Goal: Information Seeking & Learning: Learn about a topic

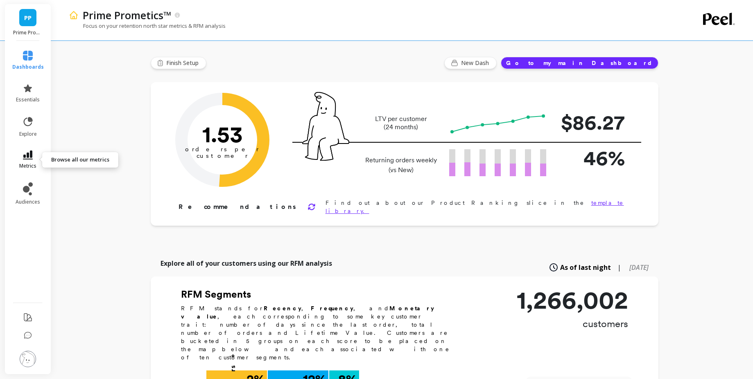
click at [30, 164] on span "metrics" at bounding box center [27, 166] width 17 height 7
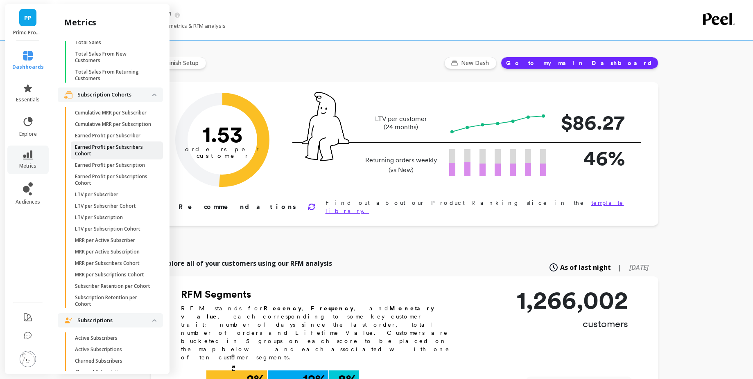
scroll to position [1013, 0]
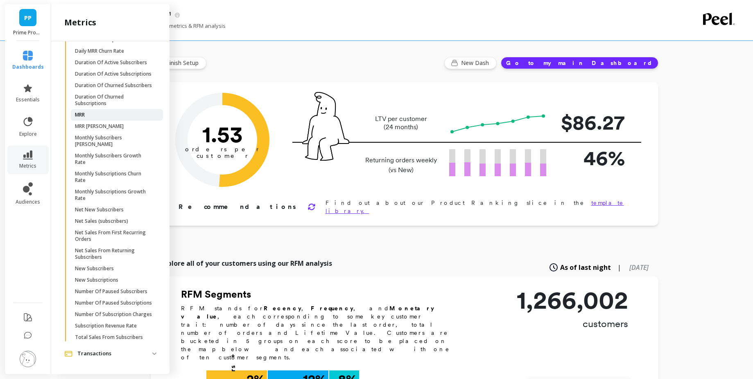
click at [90, 112] on span "MRR" at bounding box center [114, 115] width 78 height 7
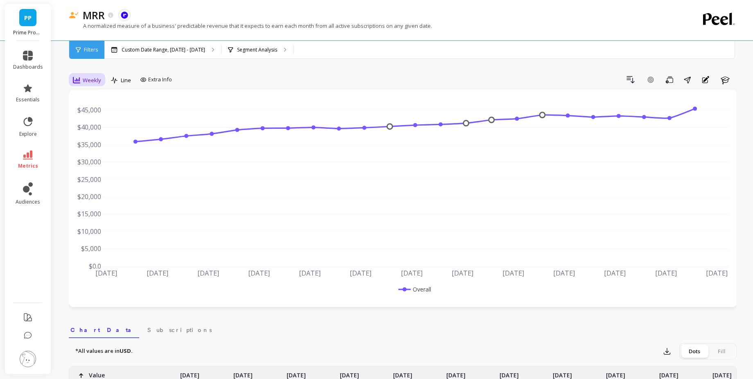
click at [94, 74] on div "Weekly" at bounding box center [86, 80] width 33 height 14
click at [105, 146] on div "Monthly" at bounding box center [99, 146] width 47 height 8
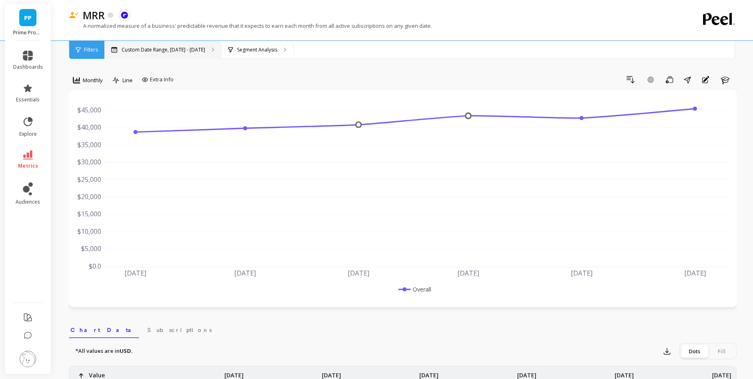
click at [169, 55] on div "Custom Date Range, Apr 1 - Sep 7" at bounding box center [162, 50] width 117 height 18
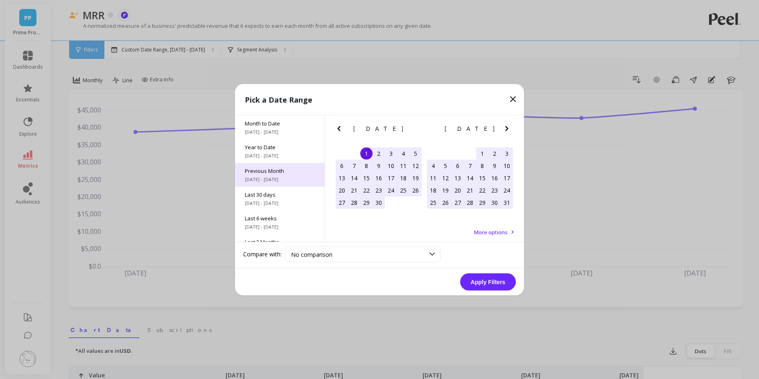
scroll to position [111, 0]
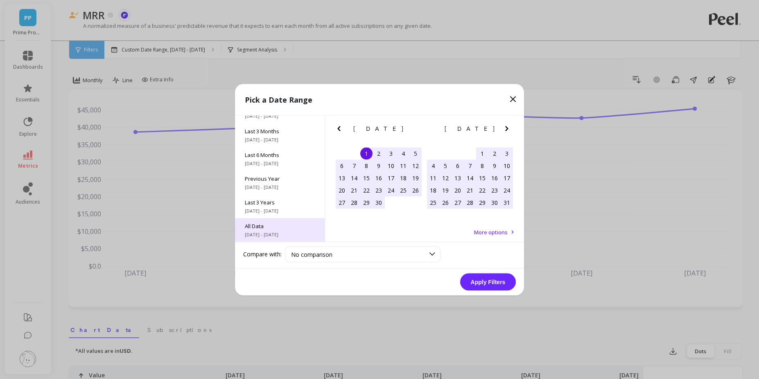
click at [280, 224] on span "All Data" at bounding box center [280, 225] width 70 height 7
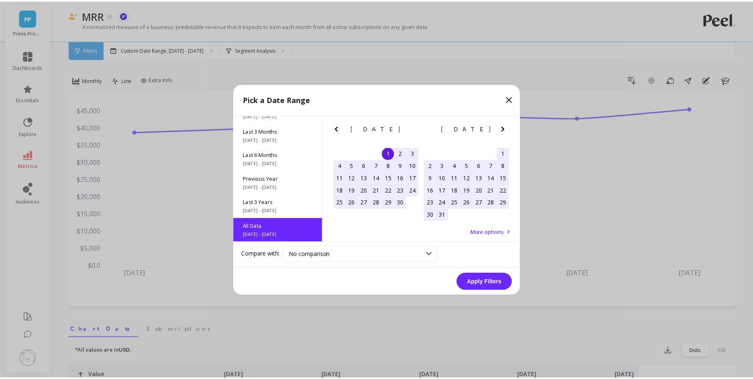
scroll to position [0, 0]
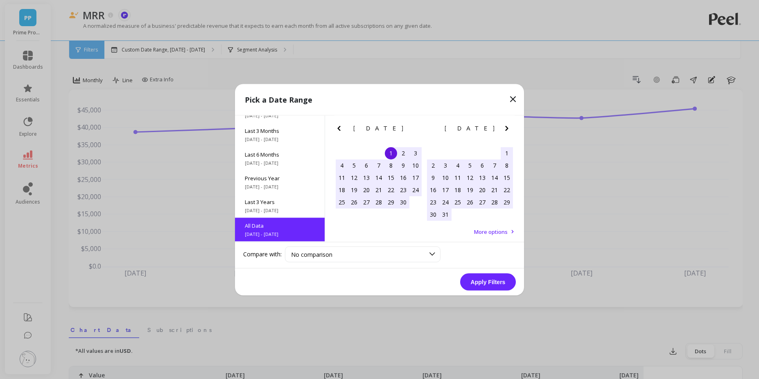
click at [474, 282] on button "Apply Filters" at bounding box center [488, 281] width 56 height 17
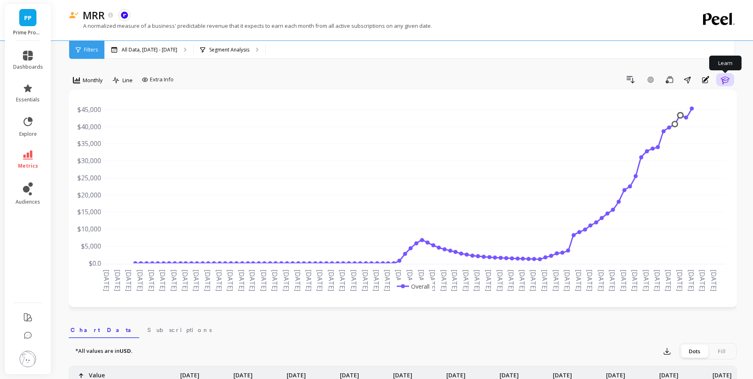
click at [726, 84] on icon "button" at bounding box center [725, 80] width 10 height 10
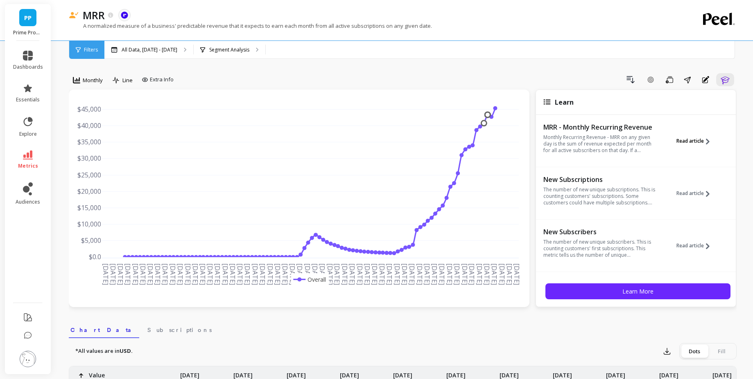
click at [686, 138] on span "Read article" at bounding box center [689, 141] width 27 height 7
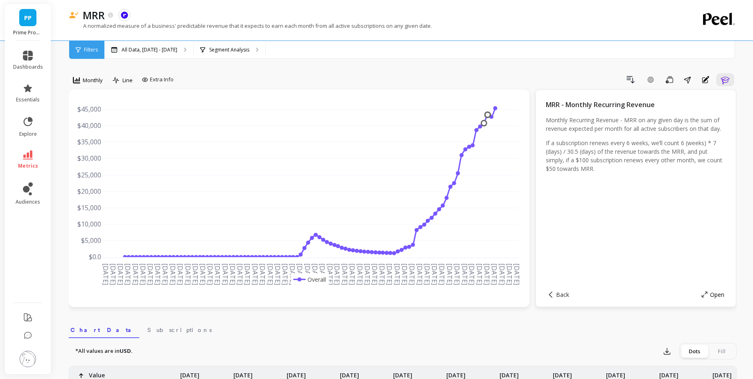
click at [716, 295] on span "Open" at bounding box center [717, 295] width 14 height 8
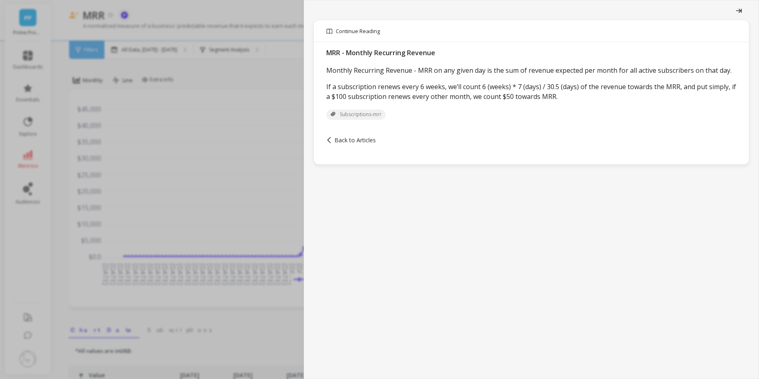
click at [366, 120] on span "Subscriptions-mrr" at bounding box center [355, 115] width 59 height 10
drag, startPoint x: 325, startPoint y: 71, endPoint x: 401, endPoint y: 70, distance: 76.1
click at [401, 70] on div "MRR - Monthly Recurring Revenue Monthly Recurring Revenue - MRR on any given da…" at bounding box center [531, 83] width 435 height 82
drag, startPoint x: 418, startPoint y: 70, endPoint x: 554, endPoint y: 75, distance: 136.4
click at [554, 75] on p "Monthly Recurring Revenue - MRR on any given day is the sum of revenue expected…" at bounding box center [531, 70] width 410 height 10
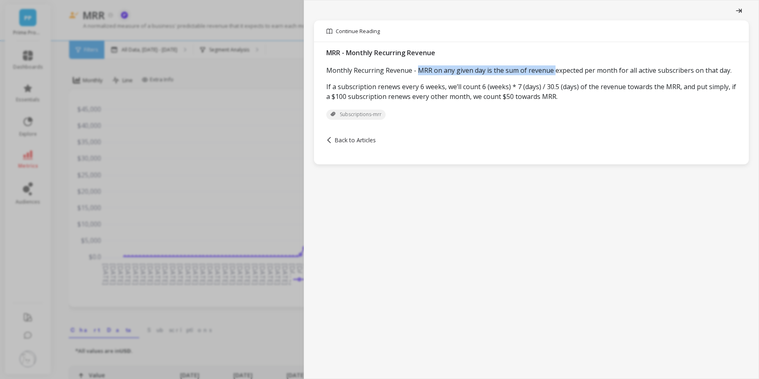
click at [554, 75] on p "Monthly Recurring Revenue - MRR on any given day is the sum of revenue expected…" at bounding box center [531, 70] width 410 height 10
drag, startPoint x: 341, startPoint y: 94, endPoint x: 424, endPoint y: 93, distance: 82.3
click at [424, 93] on p "If a subscription renews every 6 weeks, we’ll count 6 (weeks) * 7 (days) / 30.5…" at bounding box center [531, 92] width 410 height 20
drag, startPoint x: 448, startPoint y: 96, endPoint x: 500, endPoint y: 95, distance: 52.0
click at [500, 95] on p "If a subscription renews every 6 weeks, we’ll count 6 (weeks) * 7 (days) / 30.5…" at bounding box center [531, 92] width 410 height 20
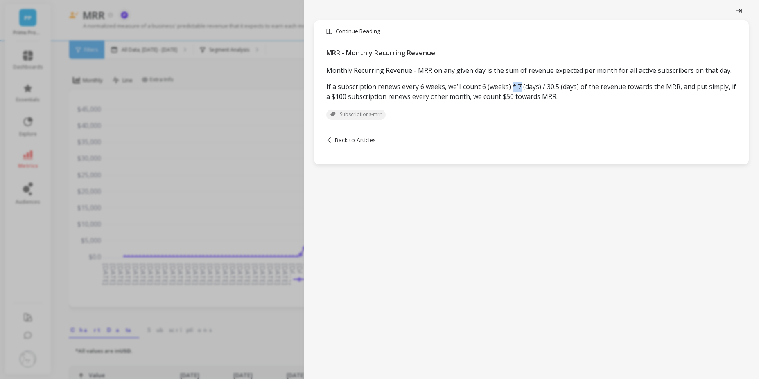
drag, startPoint x: 511, startPoint y: 96, endPoint x: 519, endPoint y: 96, distance: 8.2
click at [519, 96] on p "If a subscription renews every 6 weeks, we’ll count 6 (weeks) * 7 (days) / 30.5…" at bounding box center [531, 92] width 410 height 20
drag, startPoint x: 481, startPoint y: 97, endPoint x: 507, endPoint y: 95, distance: 25.5
click at [507, 95] on p "If a subscription renews every 6 weeks, we’ll count 6 (weeks) * 7 (days) / 30.5…" at bounding box center [531, 92] width 410 height 20
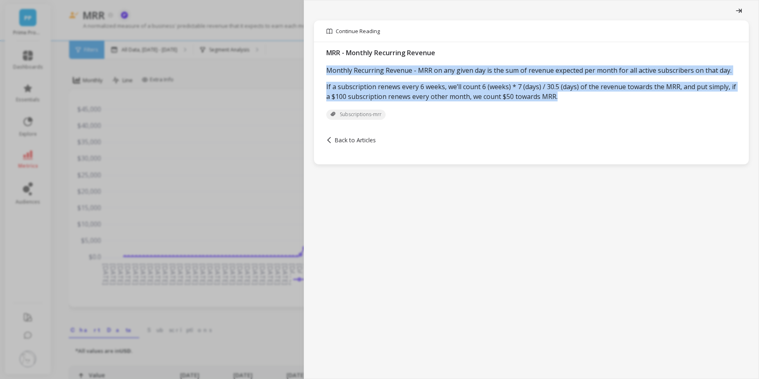
drag, startPoint x: 326, startPoint y: 70, endPoint x: 595, endPoint y: 105, distance: 270.8
click at [595, 102] on div "Monthly Recurring Revenue - MRR on any given day is the sum of revenue expected…" at bounding box center [531, 83] width 410 height 36
copy div "Monthly Recurring Revenue - MRR on any given day is the sum of revenue expected…"
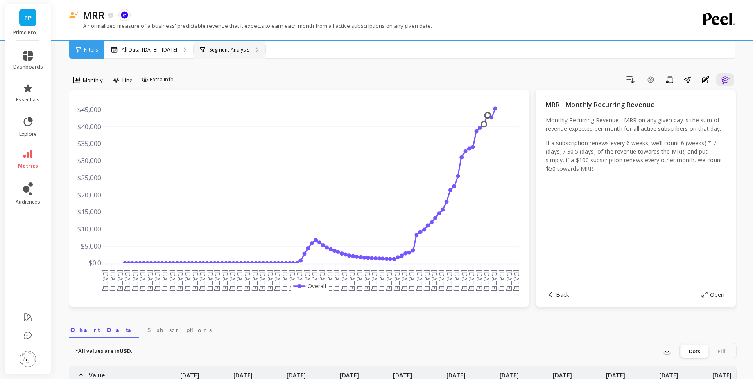
click at [259, 45] on div "Segment Analysis" at bounding box center [230, 50] width 72 height 18
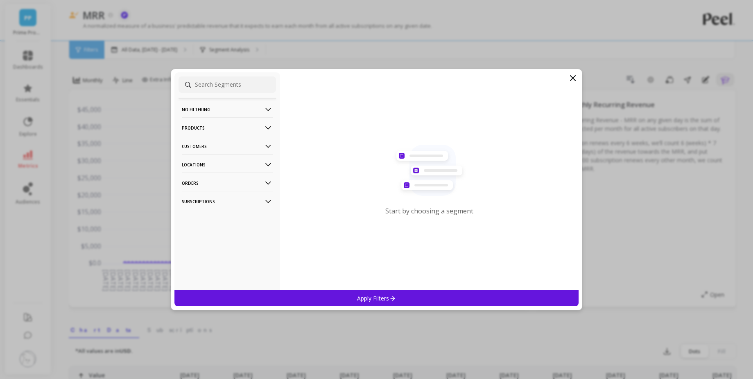
click at [264, 184] on icon at bounding box center [268, 183] width 9 height 9
click at [248, 184] on p "Orders" at bounding box center [227, 183] width 91 height 21
click at [238, 196] on p "Subscriptions" at bounding box center [227, 201] width 91 height 21
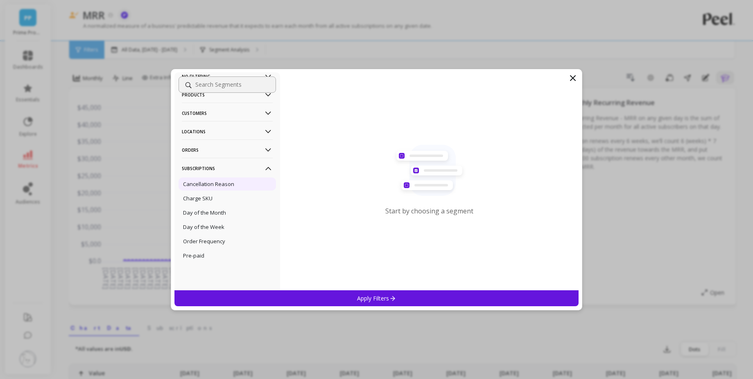
scroll to position [3, 0]
click at [258, 159] on p "Subscriptions" at bounding box center [227, 168] width 91 height 21
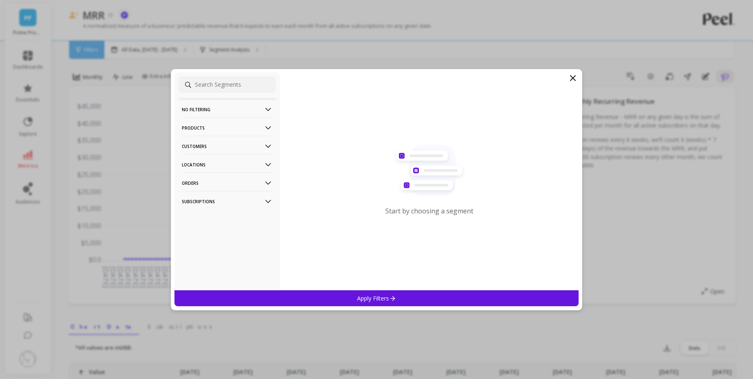
click at [264, 145] on icon at bounding box center [268, 146] width 9 height 9
click at [255, 148] on p "Customers" at bounding box center [227, 146] width 91 height 21
click at [258, 122] on p "Products" at bounding box center [227, 127] width 91 height 21
click at [256, 144] on p "Customers" at bounding box center [227, 146] width 91 height 21
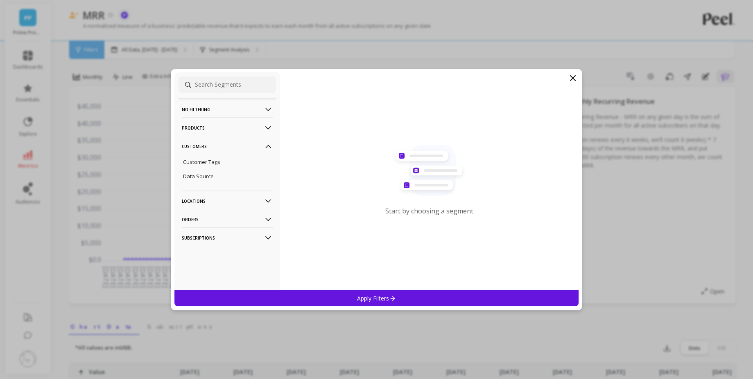
click at [249, 147] on p "Customers" at bounding box center [227, 146] width 91 height 21
click at [256, 132] on p "Products" at bounding box center [227, 127] width 91 height 21
click at [229, 161] on div "Products" at bounding box center [226, 157] width 97 height 13
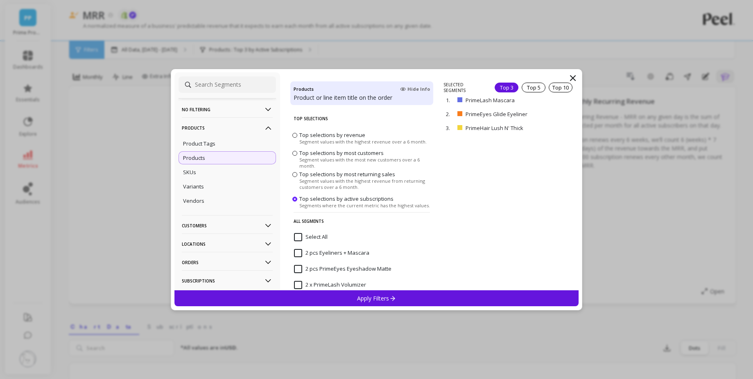
scroll to position [328, 0]
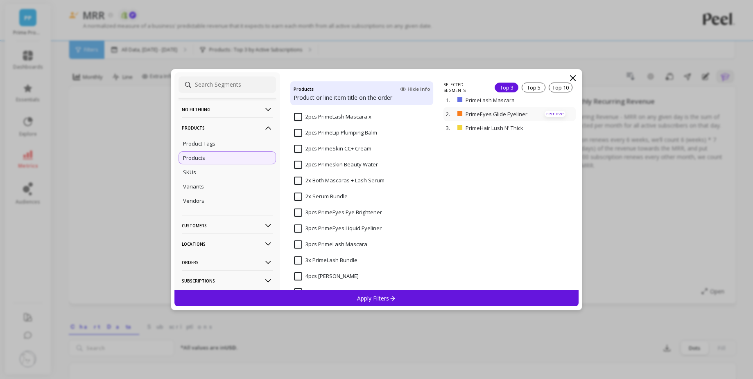
click at [552, 115] on p "remove" at bounding box center [554, 114] width 21 height 6
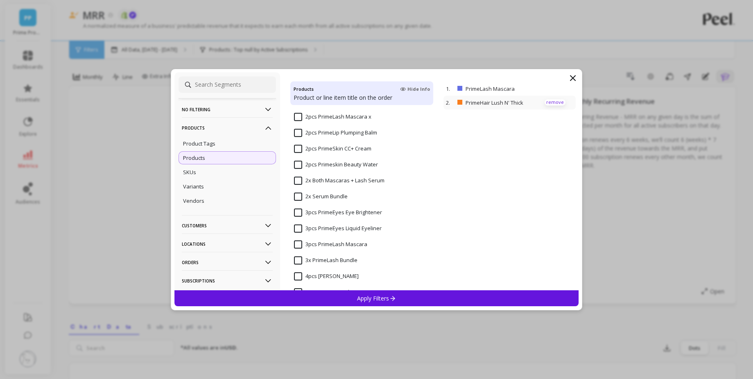
click at [546, 102] on p "remove" at bounding box center [554, 102] width 21 height 6
click at [493, 302] on div "Apply Filters" at bounding box center [376, 299] width 404 height 16
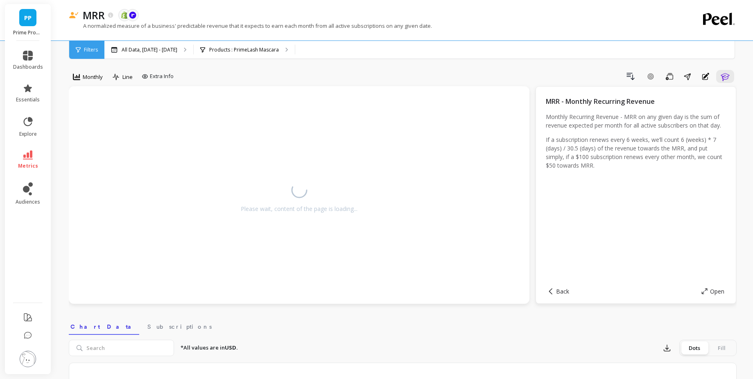
click at [532, 136] on div "Please wait, content of the page is loading... MRR - Monthly Recurring Revenue …" at bounding box center [403, 195] width 668 height 218
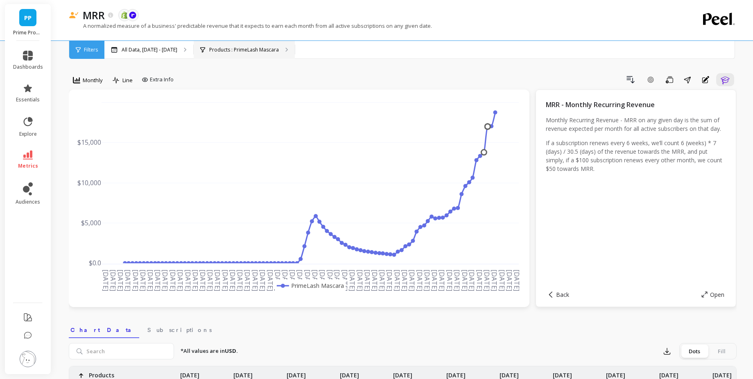
click at [244, 52] on p "Products : PrimeLash Mascara" at bounding box center [244, 50] width 70 height 7
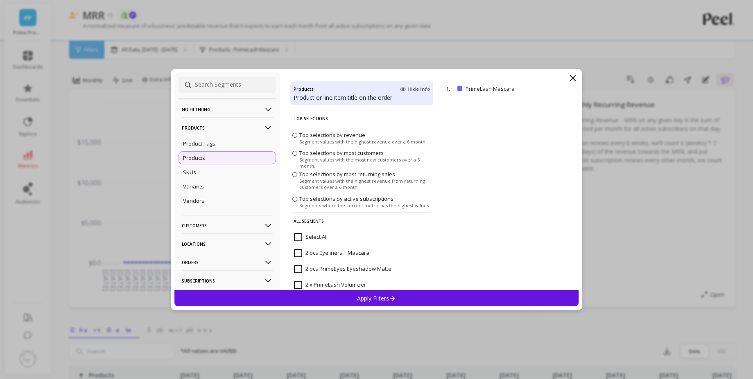
click at [267, 109] on div "No filtering" at bounding box center [226, 108] width 97 height 18
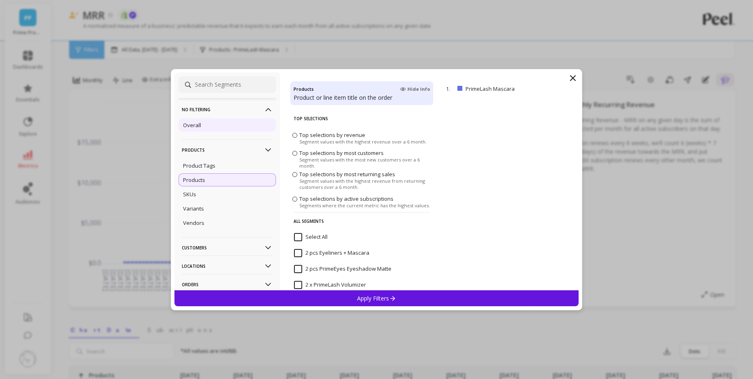
click at [226, 120] on div "Overall" at bounding box center [226, 125] width 97 height 13
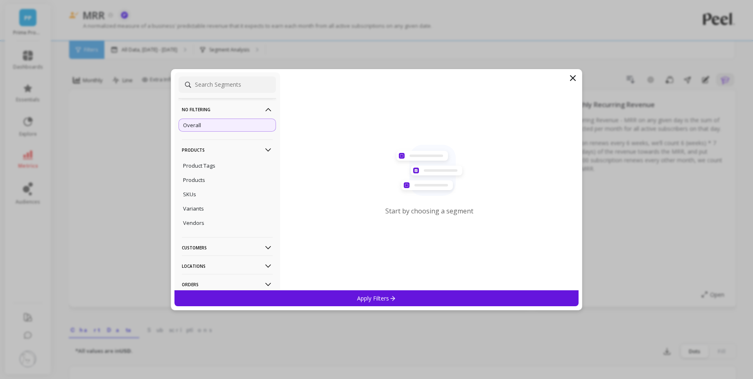
click at [392, 298] on icon at bounding box center [392, 298] width 7 height 7
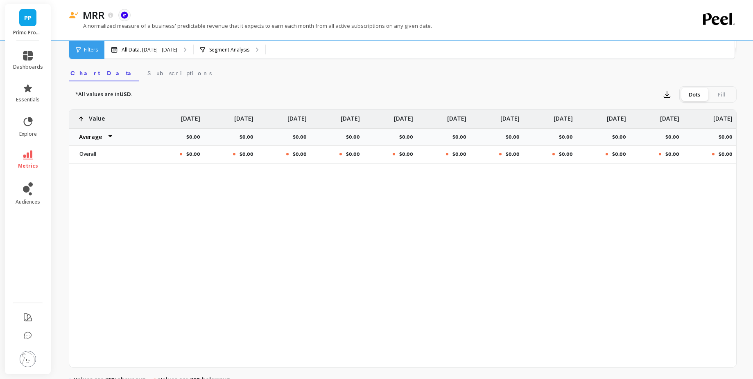
scroll to position [0, 54]
click at [147, 75] on span "Subscriptions" at bounding box center [179, 73] width 64 height 8
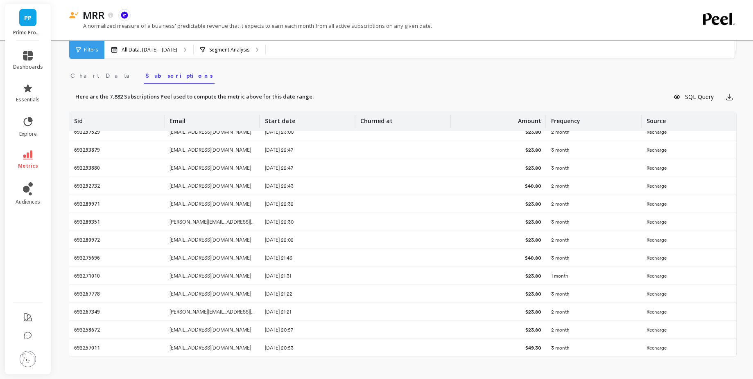
scroll to position [0, 0]
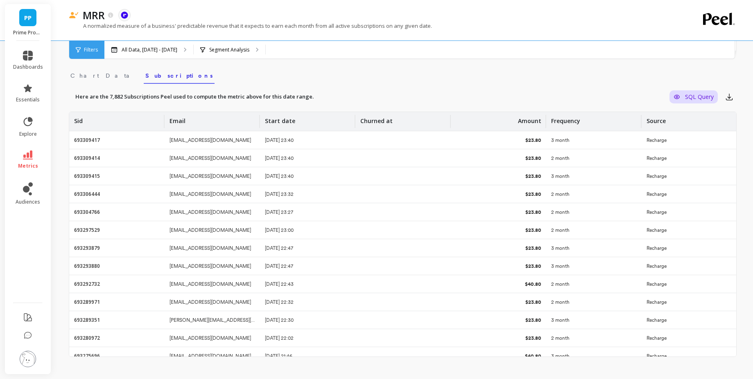
click at [691, 98] on span "SQL Query" at bounding box center [699, 96] width 29 height 7
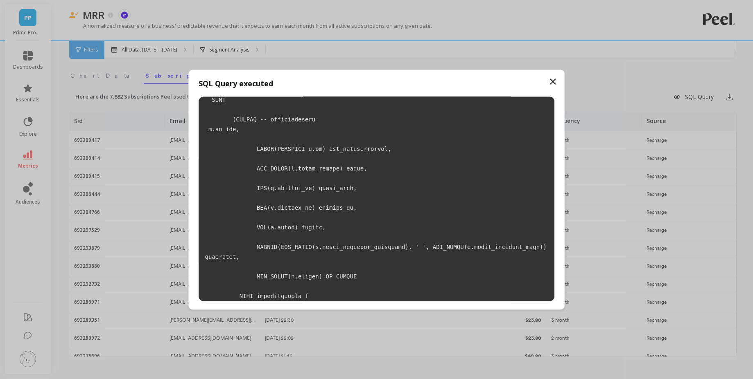
scroll to position [153, 0]
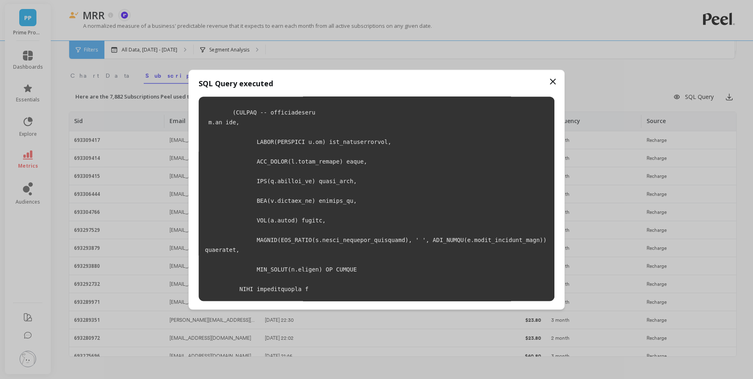
click at [551, 79] on icon at bounding box center [552, 81] width 5 height 5
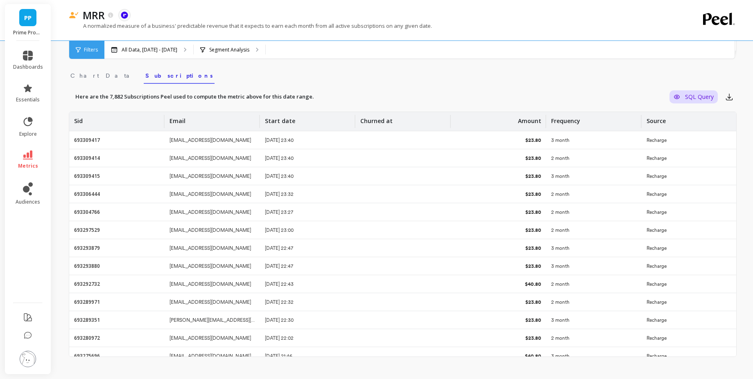
click at [690, 99] on span "SQL Query" at bounding box center [699, 96] width 29 height 7
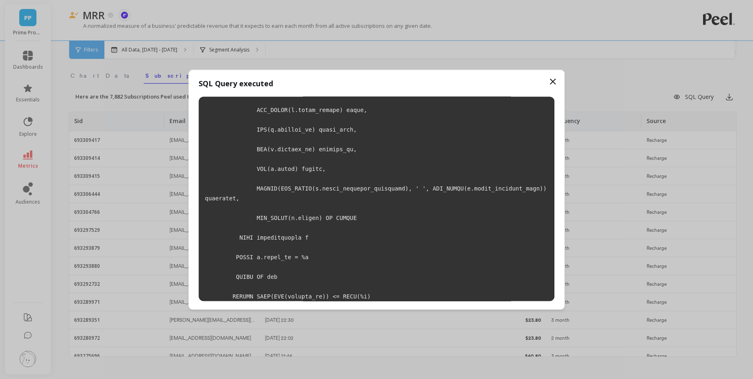
scroll to position [0, 0]
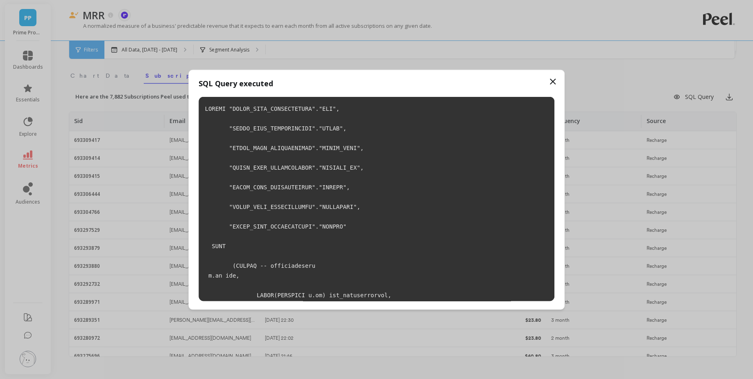
click at [554, 84] on icon at bounding box center [553, 82] width 10 height 10
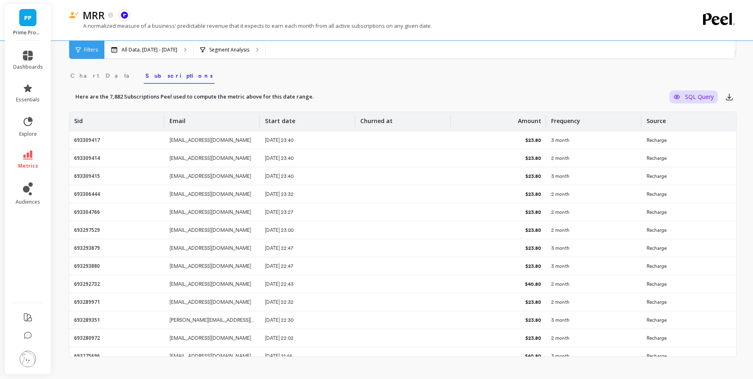
click at [685, 95] on span "SQL Query" at bounding box center [699, 96] width 29 height 7
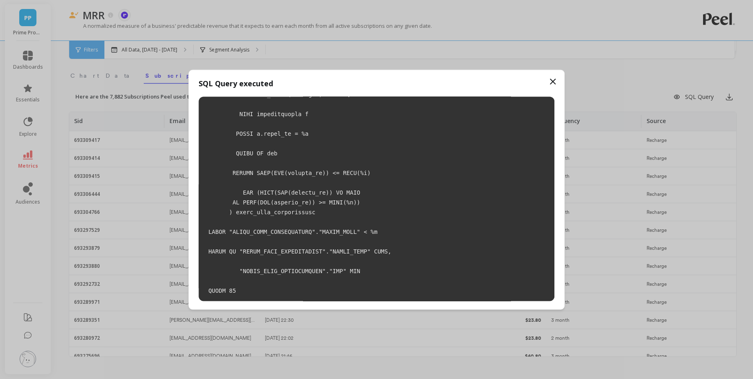
scroll to position [329, 0]
click at [554, 81] on icon at bounding box center [553, 82] width 10 height 10
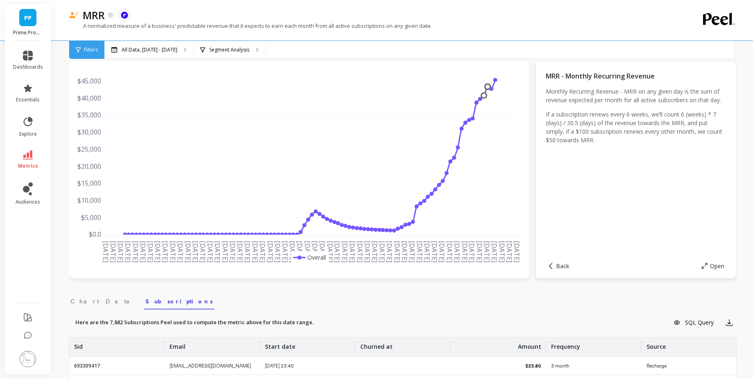
scroll to position [0, 0]
